Goal: Answer question/provide support

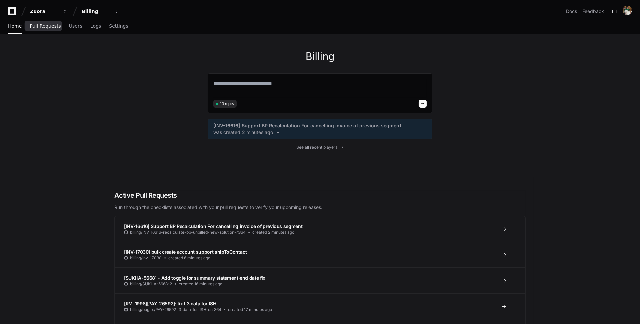
click at [53, 24] on span "Pull Requests" at bounding box center [45, 26] width 31 height 4
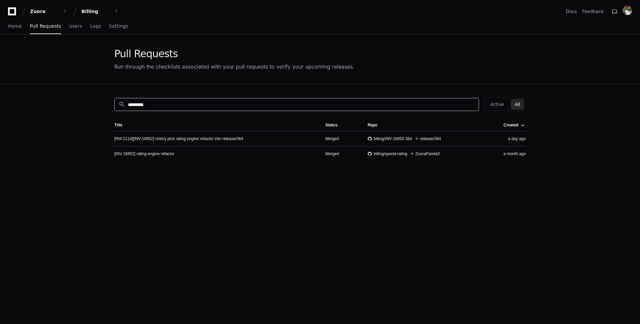
drag, startPoint x: 182, startPoint y: 102, endPoint x: 63, endPoint y: 100, distance: 118.6
click at [64, 100] on app-pull-request-list-page "Pull Requests Run through the checklists associated with your pull requests to …" at bounding box center [320, 220] width 640 height 373
paste input "*********"
type input "*********"
click at [195, 137] on link "[PAY-25300] - AmazonPay mapping changes (#38845)" at bounding box center [162, 138] width 97 height 5
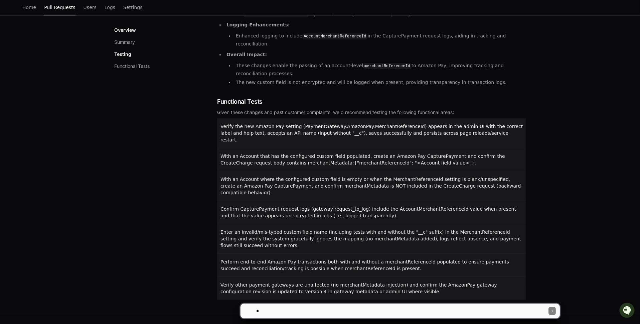
scroll to position [203, 0]
drag, startPoint x: 418, startPoint y: 273, endPoint x: 222, endPoint y: 111, distance: 254.6
click at [222, 117] on div "Verify the new Amazon Pay setting (PaymentGateway.AmazonPay.MerchantReferenceId…" at bounding box center [371, 207] width 309 height 181
copy div "Verify the new Amazon Pay setting (PaymentGateway.AmazonPay.MerchantReferenceId…"
click at [294, 306] on textarea at bounding box center [401, 310] width 293 height 15
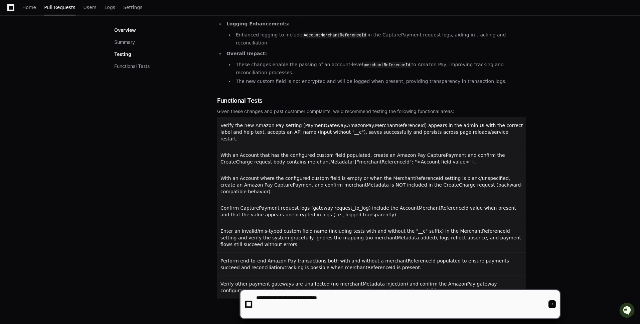
paste textarea "**********"
type textarea "**********"
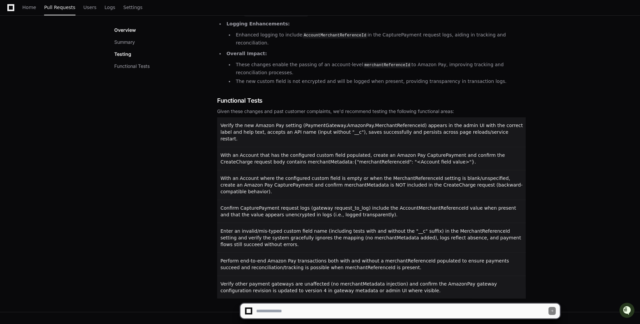
scroll to position [0, 0]
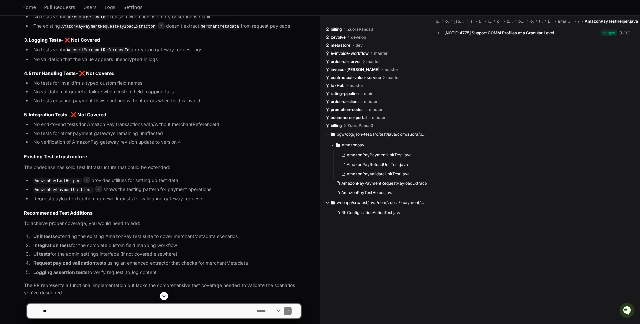
scroll to position [898, 0]
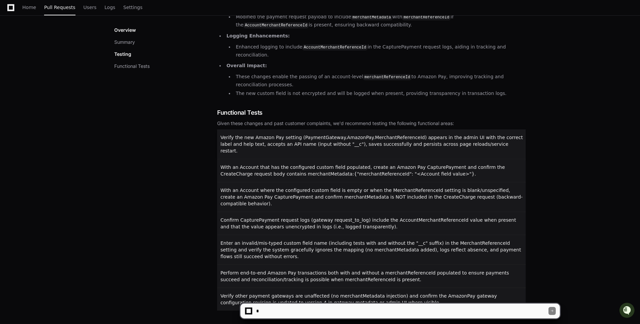
scroll to position [212, 0]
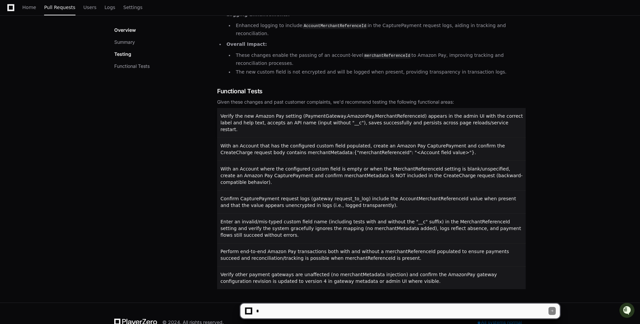
drag, startPoint x: 392, startPoint y: 263, endPoint x: 220, endPoint y: 105, distance: 233.3
click at [220, 108] on div "Verify the new Amazon Pay setting (PaymentGateway.AmazonPay.MerchantReferenceId…" at bounding box center [371, 198] width 309 height 181
copy div "Verify the new Amazon Pay setting (PaymentGateway.AmazonPay.MerchantReferenceId…"
click at [377, 99] on div "Given these changes and past customer complaints, we'd recommend testing the fo…" at bounding box center [371, 102] width 309 height 7
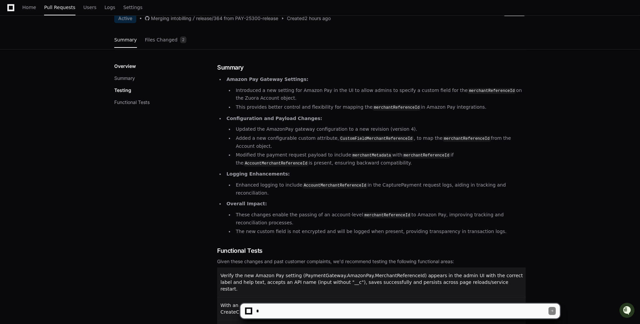
scroll to position [39, 0]
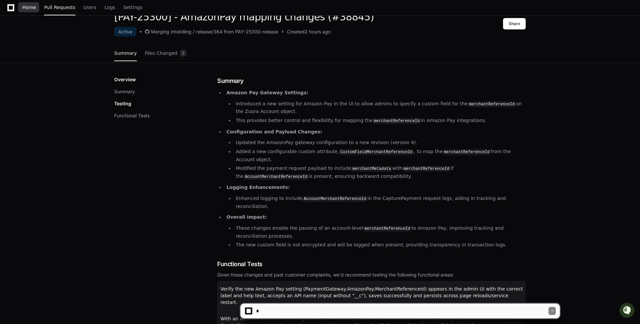
click at [31, 9] on span "Home" at bounding box center [29, 7] width 14 height 4
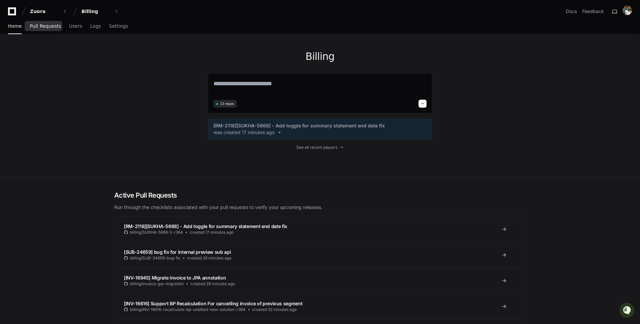
click at [54, 25] on span "Pull Requests" at bounding box center [45, 26] width 31 height 4
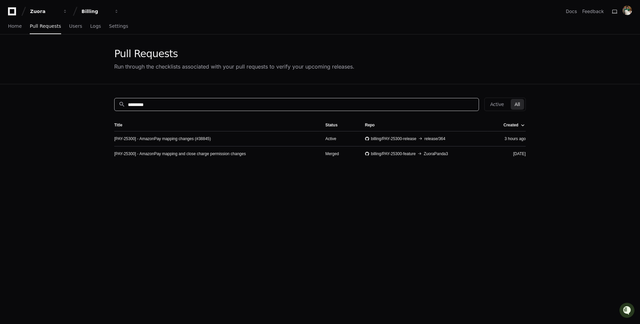
drag, startPoint x: 185, startPoint y: 106, endPoint x: 95, endPoint y: 92, distance: 91.6
click at [95, 92] on app-pull-request-list-page "Pull Requests Run through the checklists associated with your pull requests to …" at bounding box center [320, 220] width 640 height 373
paste input "*"
type input "**********"
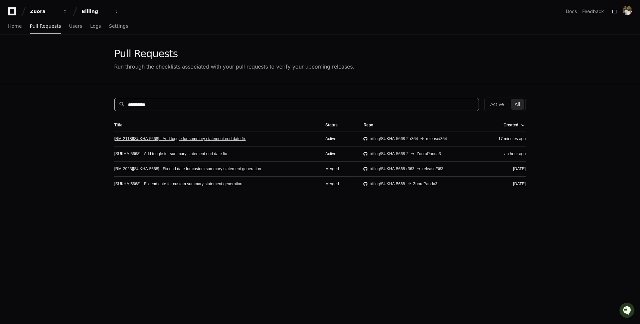
click at [232, 137] on link "[RM-2118][SUKHA-5668] - Add toggle for summary statement end date fix" at bounding box center [180, 138] width 132 height 5
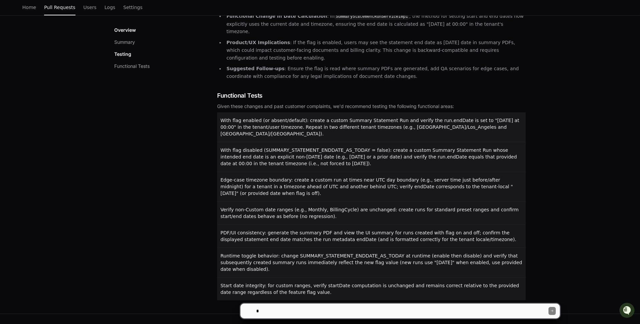
scroll to position [170, 0]
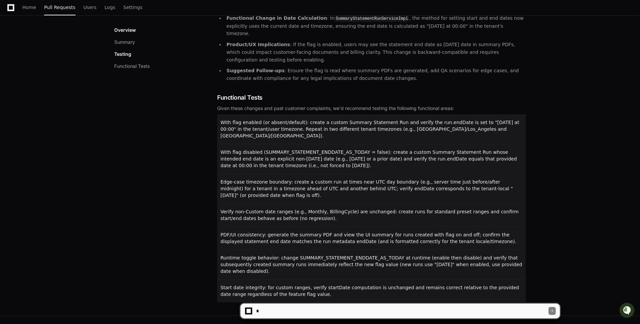
click at [307, 314] on textarea at bounding box center [401, 310] width 293 height 15
type textarea "**********"
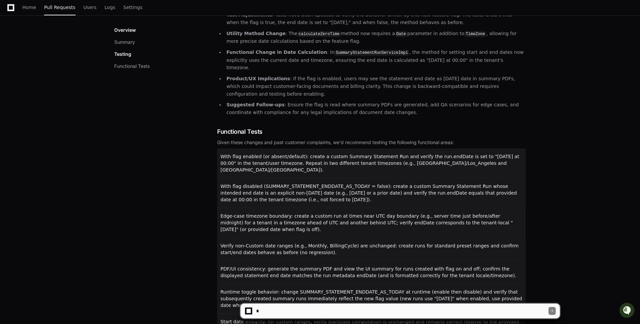
scroll to position [184, 0]
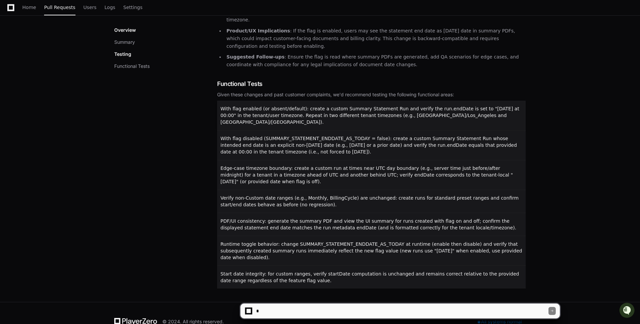
drag, startPoint x: 315, startPoint y: 263, endPoint x: 223, endPoint y: 106, distance: 181.4
click at [223, 106] on div "With flag enabled (or absent/default): create a custom Summary Statement Run an…" at bounding box center [371, 195] width 309 height 188
drag, startPoint x: 220, startPoint y: 96, endPoint x: 305, endPoint y: 267, distance: 191.2
click at [305, 267] on div "With flag enabled (or absent/default): create a custom Summary Statement Run an…" at bounding box center [371, 195] width 309 height 188
copy div "With flag enabled (or absent/default): create a custom Summary Statement Run an…"
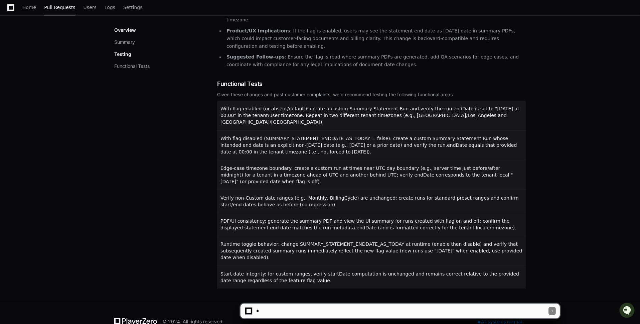
click at [305, 309] on textarea at bounding box center [401, 310] width 293 height 15
type textarea "*"
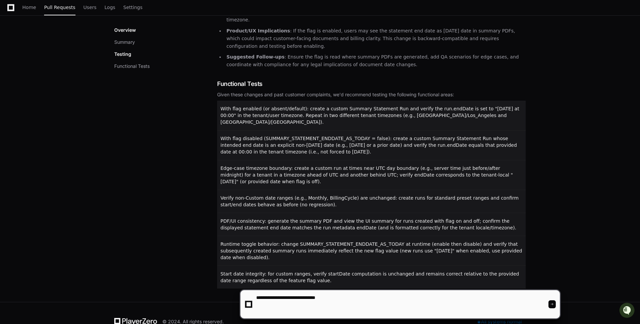
paste textarea "**********"
type textarea "**********"
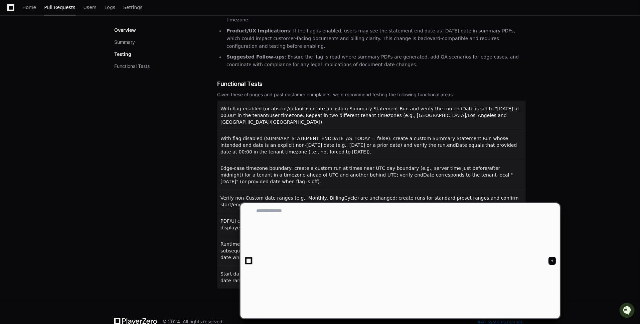
scroll to position [0, 0]
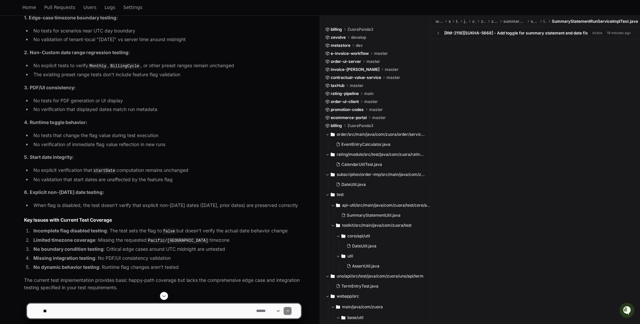
scroll to position [781, 0]
drag, startPoint x: 191, startPoint y: 256, endPoint x: 184, endPoint y: 253, distance: 6.9
click at [184, 253] on li "Missing integration testing : No PDF/UI consistency validation" at bounding box center [166, 257] width 270 height 8
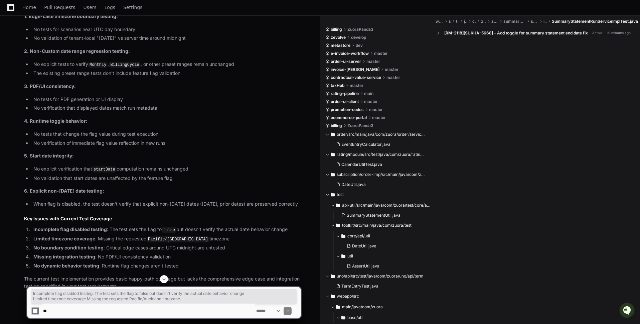
drag, startPoint x: 186, startPoint y: 255, endPoint x: 28, endPoint y: 223, distance: 160.8
click at [28, 225] on ol "Incomplete flag disabled testing : The test sets the flag to false but doesn't …" at bounding box center [162, 247] width 277 height 44
copy ol "Incomplete flag disabled testing : The test sets the flag to false but doesn't …"
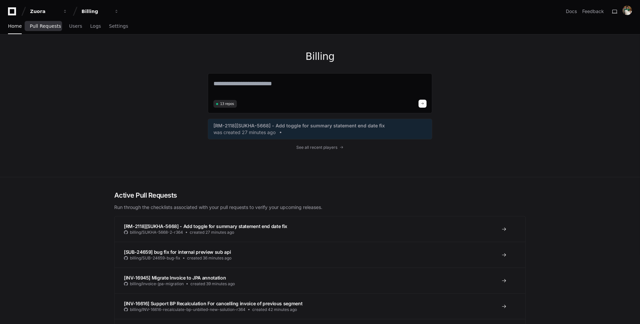
click at [47, 27] on span "Pull Requests" at bounding box center [45, 26] width 31 height 4
click at [49, 27] on span "Pull Requests" at bounding box center [45, 26] width 31 height 4
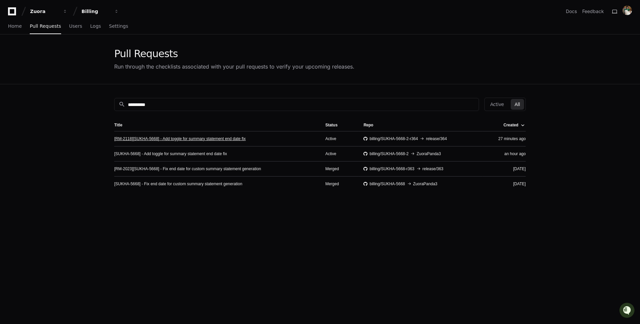
click at [228, 139] on link "[RM-2118][SUKHA-5668] - Add toggle for summary statement end date fix" at bounding box center [180, 138] width 132 height 5
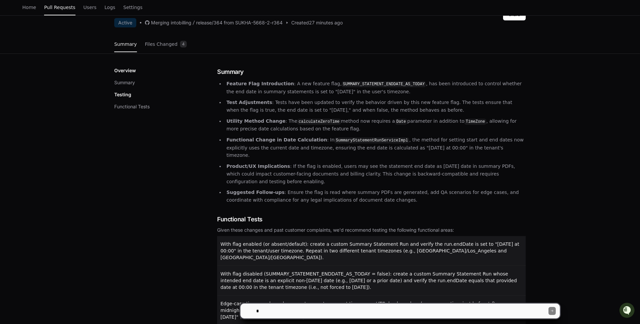
scroll to position [184, 0]
